Goal: Information Seeking & Learning: Learn about a topic

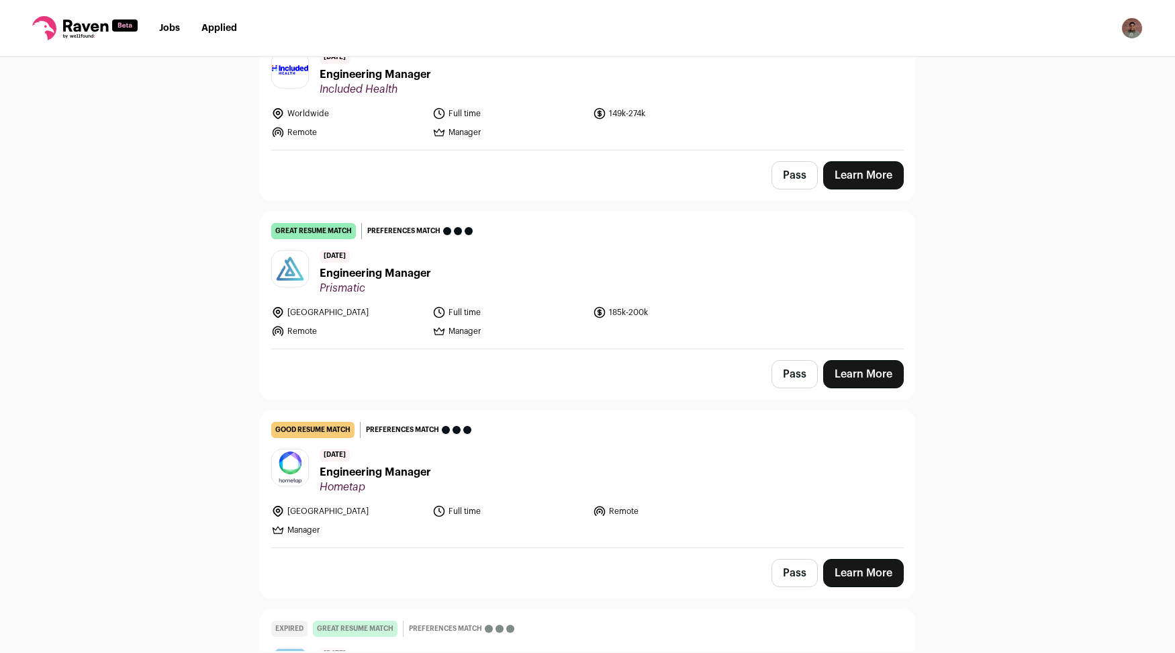
scroll to position [1481, 0]
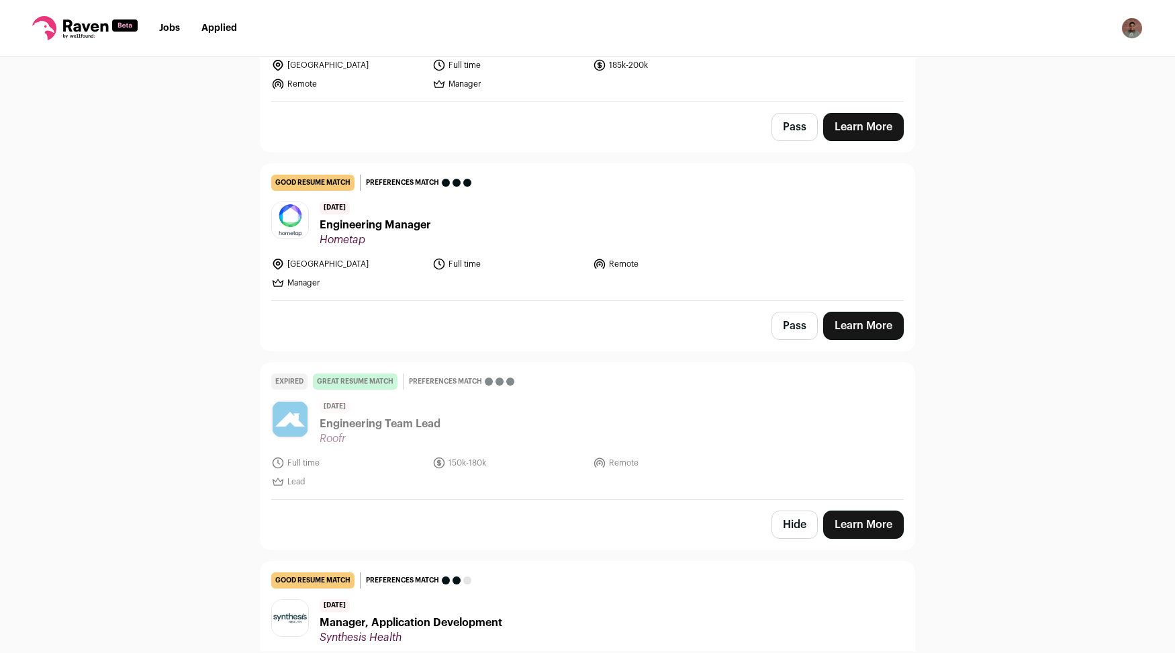
click at [375, 233] on span "Hometap" at bounding box center [375, 239] width 111 height 13
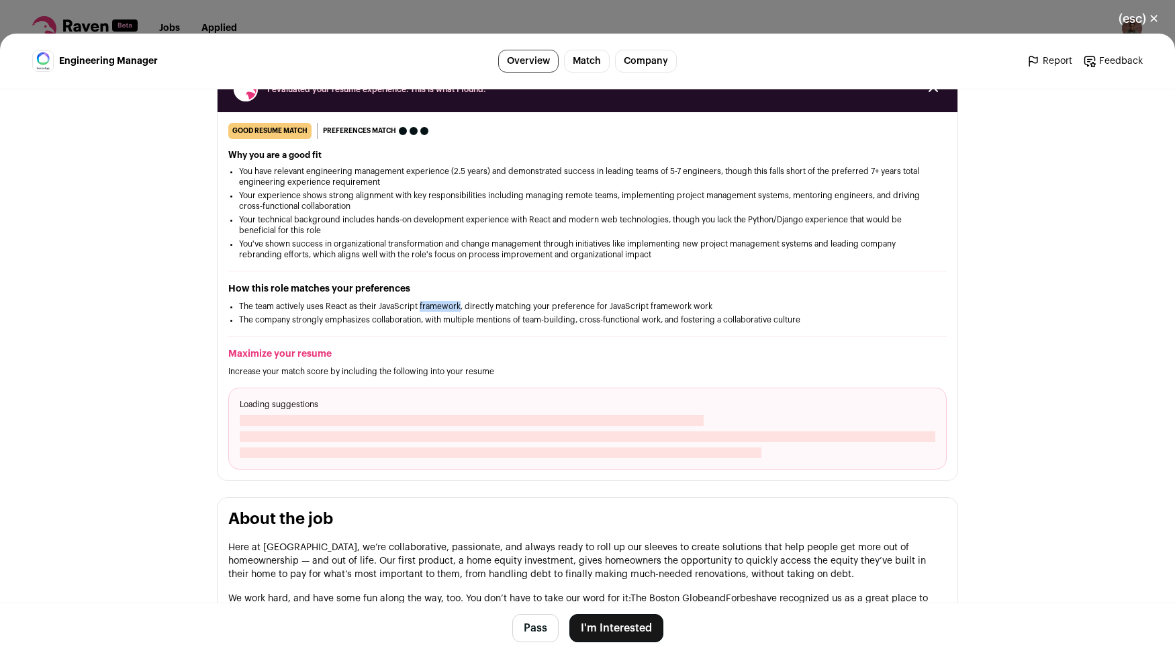
scroll to position [196, 0]
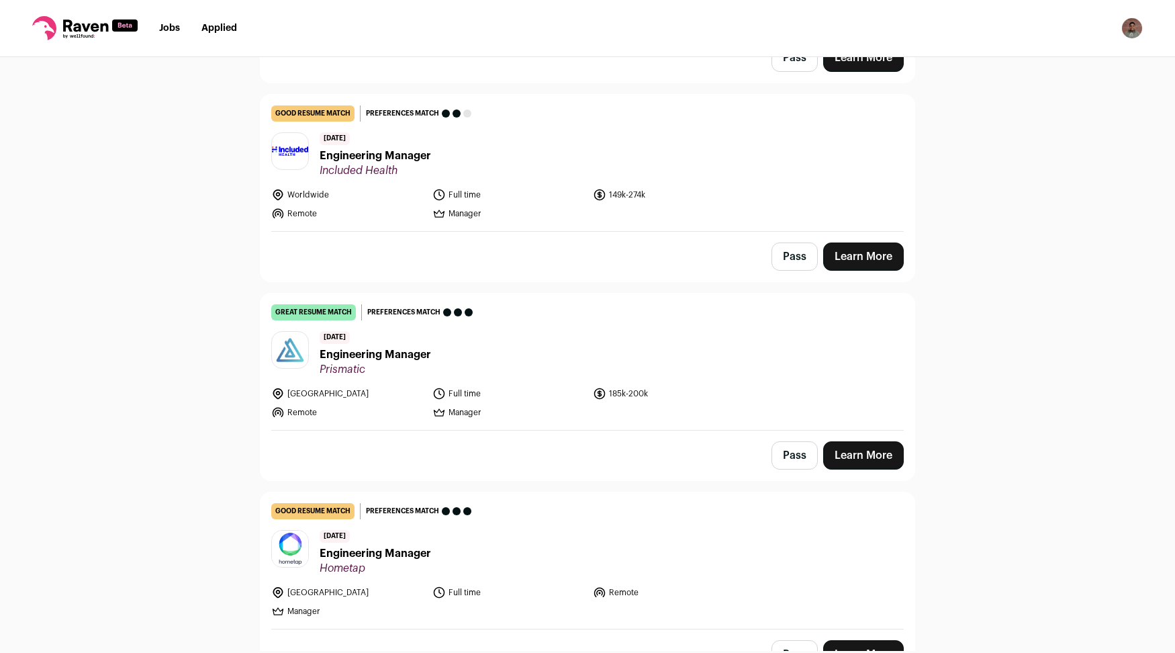
scroll to position [1431, 0]
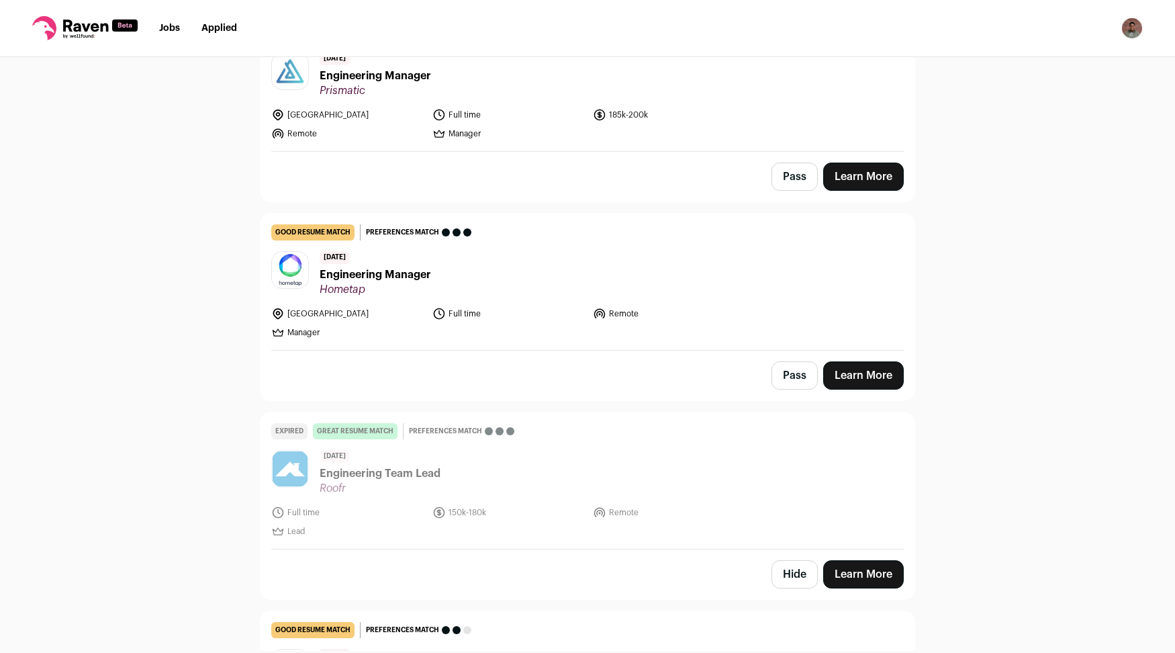
click at [380, 283] on span "Hometap" at bounding box center [375, 289] width 111 height 13
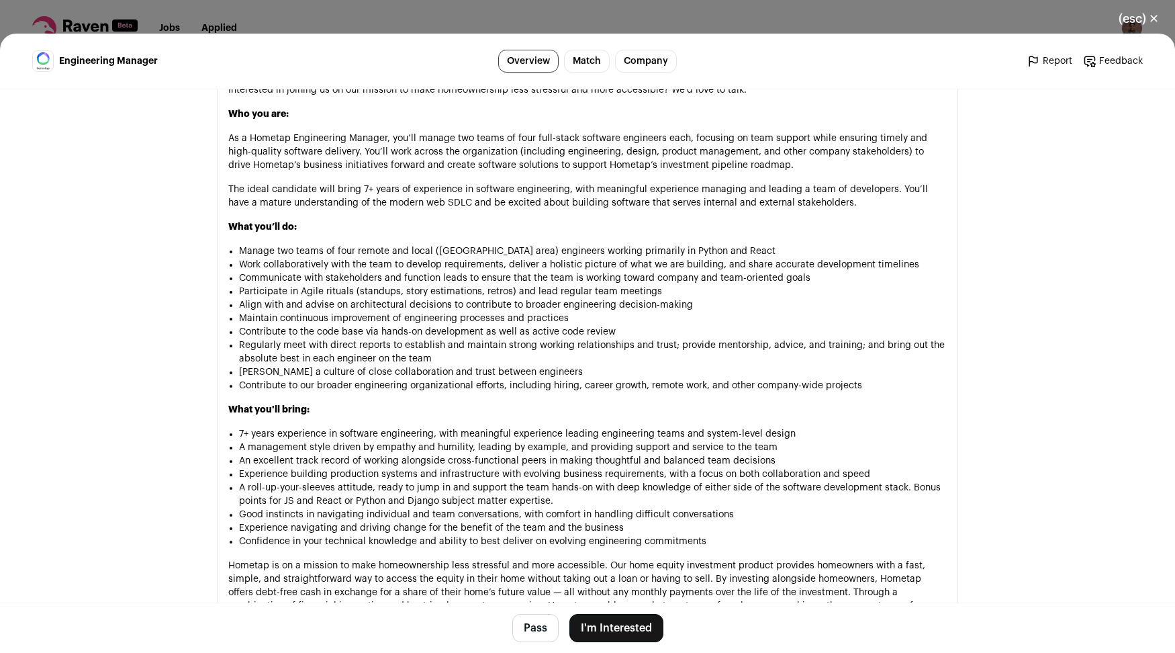
scroll to position [853, 0]
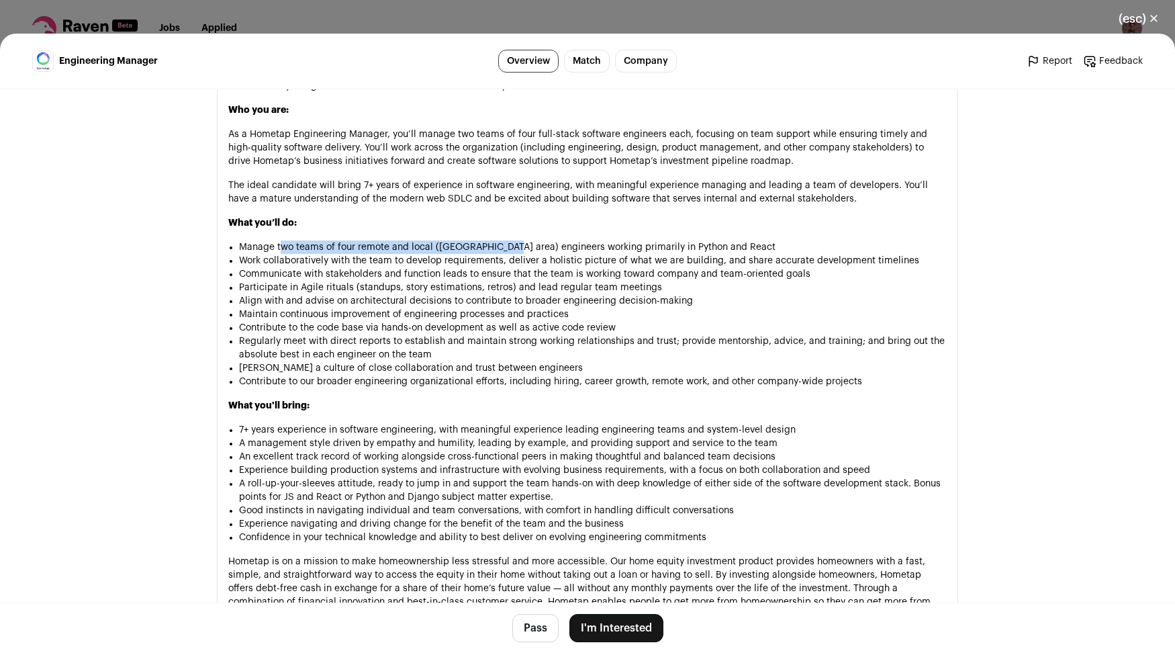
drag, startPoint x: 298, startPoint y: 248, endPoint x: 498, endPoint y: 245, distance: 200.1
click at [498, 245] on li "Manage two teams of four remote and local ([GEOGRAPHIC_DATA] area) engineers wo…" at bounding box center [593, 246] width 708 height 13
click at [542, 361] on li "[PERSON_NAME] a culture of close collaboration and trust between engineers" at bounding box center [593, 365] width 708 height 13
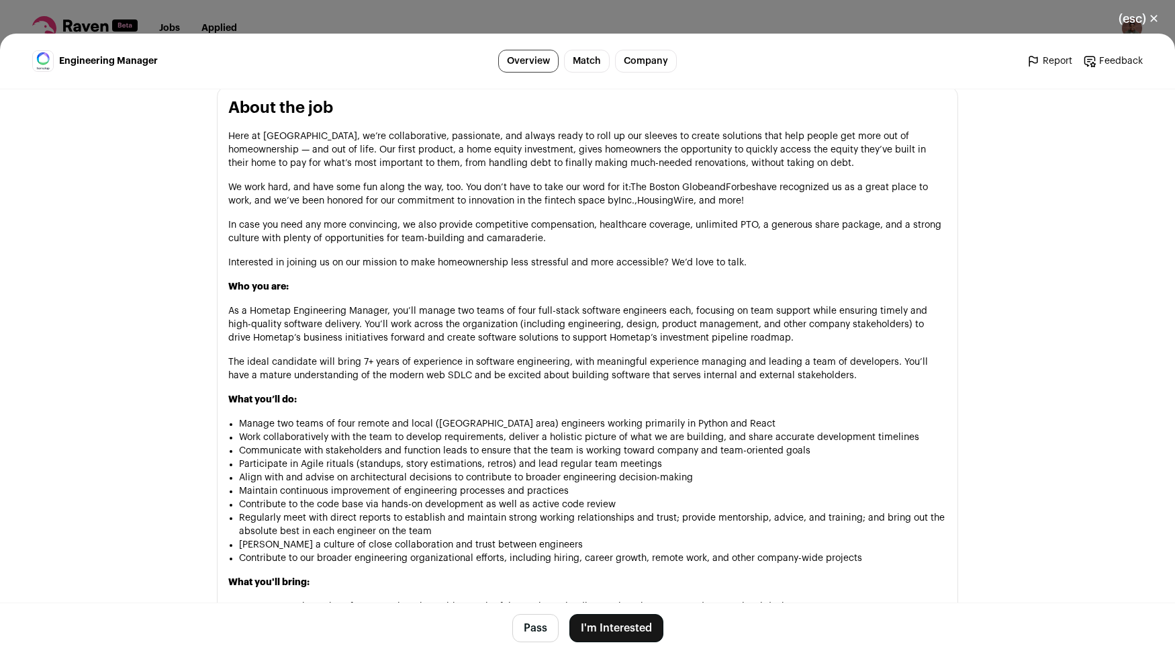
scroll to position [379, 0]
